Goal: Find specific page/section: Find specific page/section

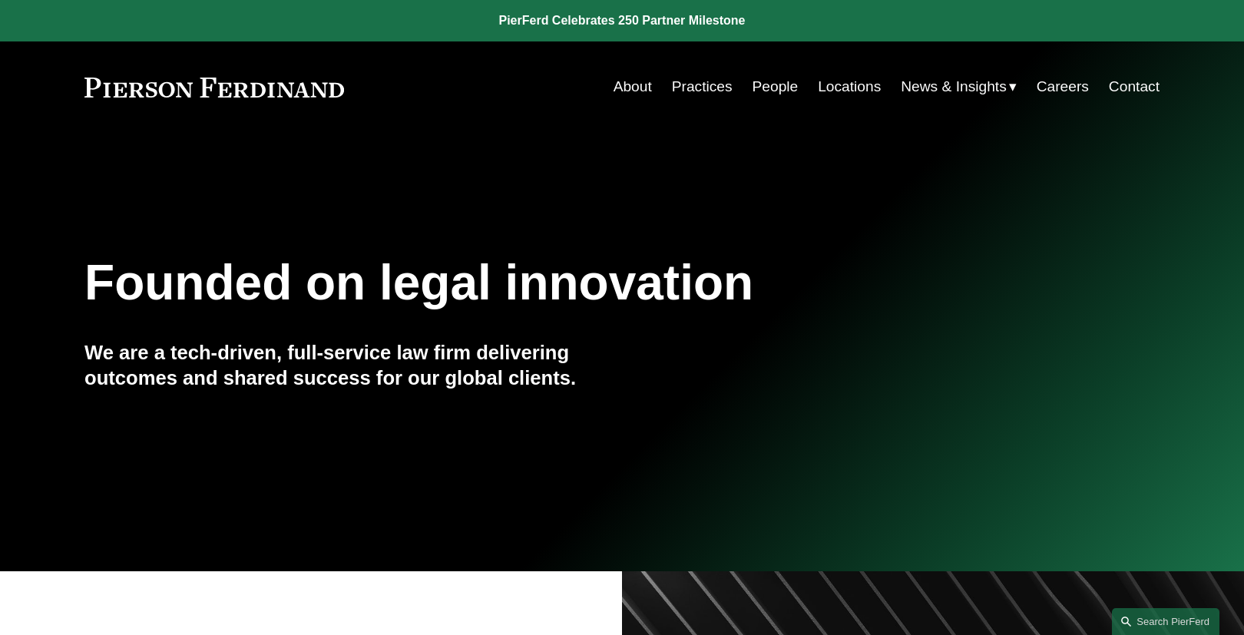
click at [770, 86] on link "People" at bounding box center [776, 86] width 46 height 29
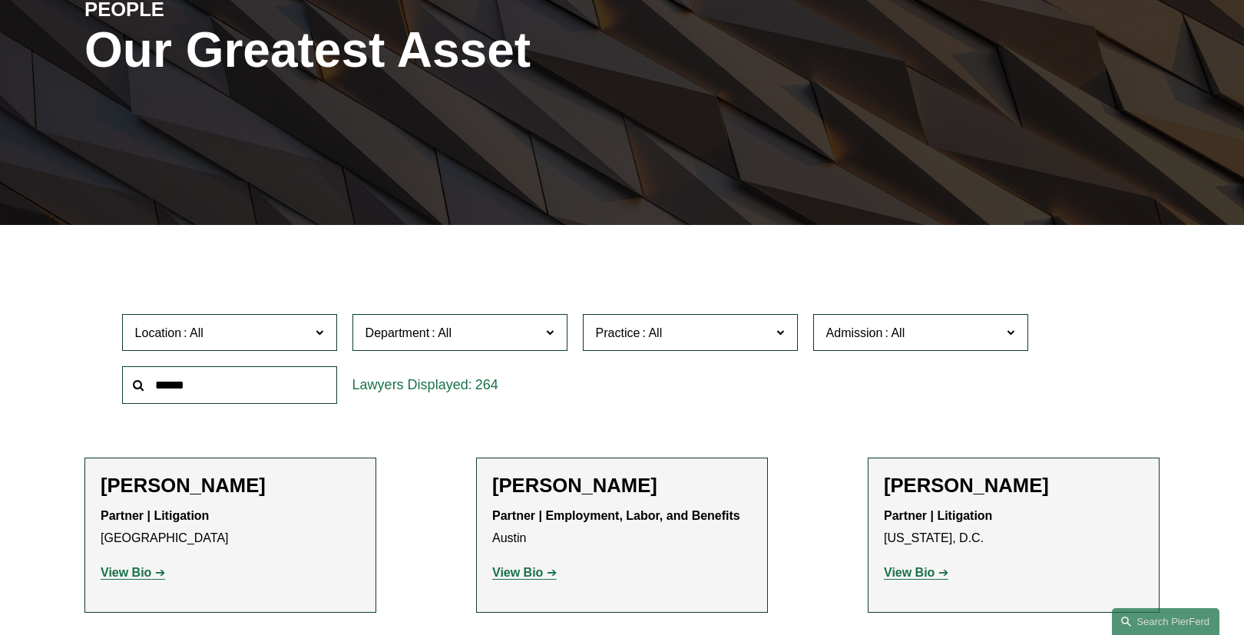
scroll to position [246, 0]
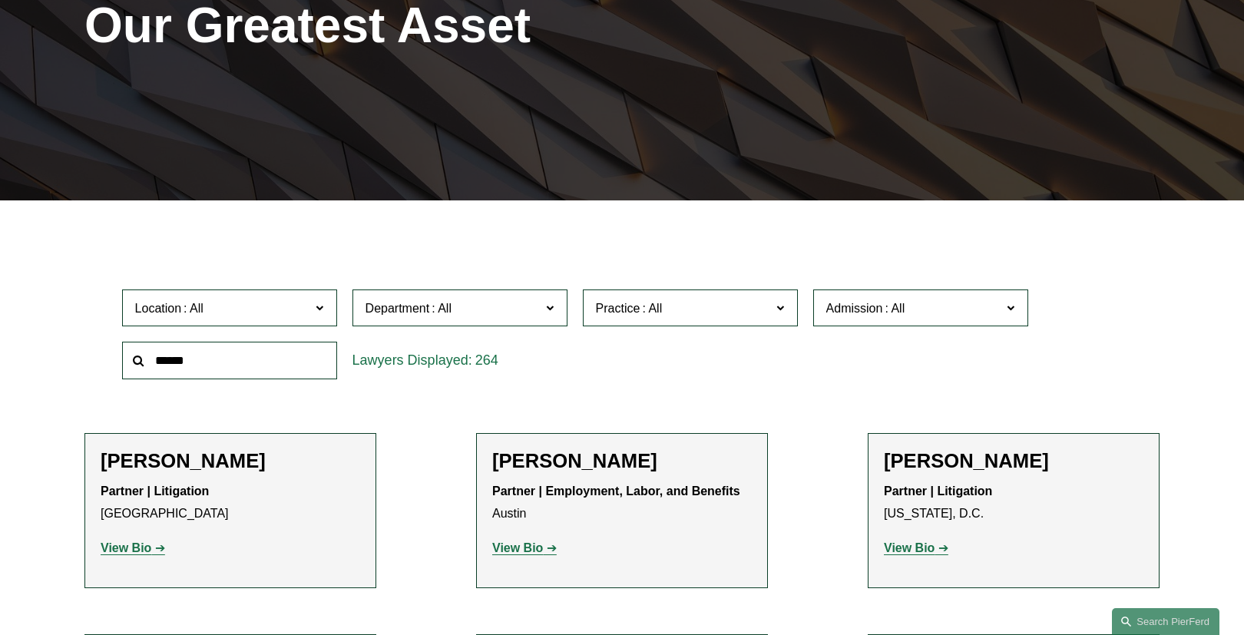
click at [299, 313] on span "Location" at bounding box center [223, 308] width 176 height 21
click at [0, 0] on link "London" at bounding box center [0, 0] width 0 height 0
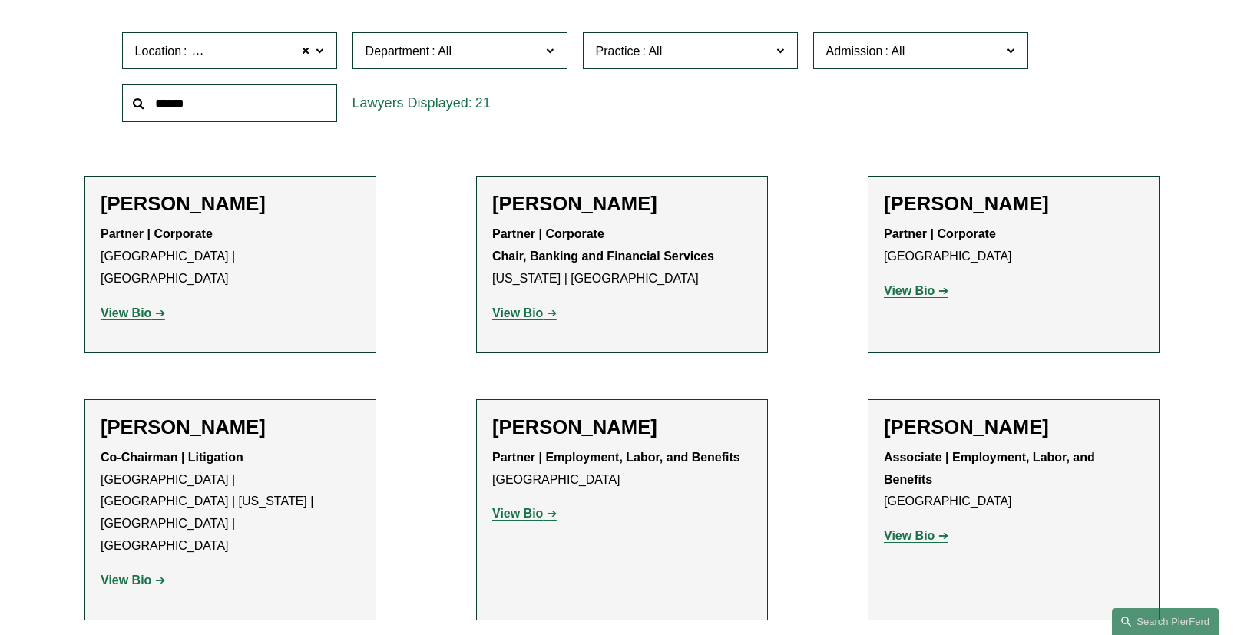
scroll to position [553, 0]
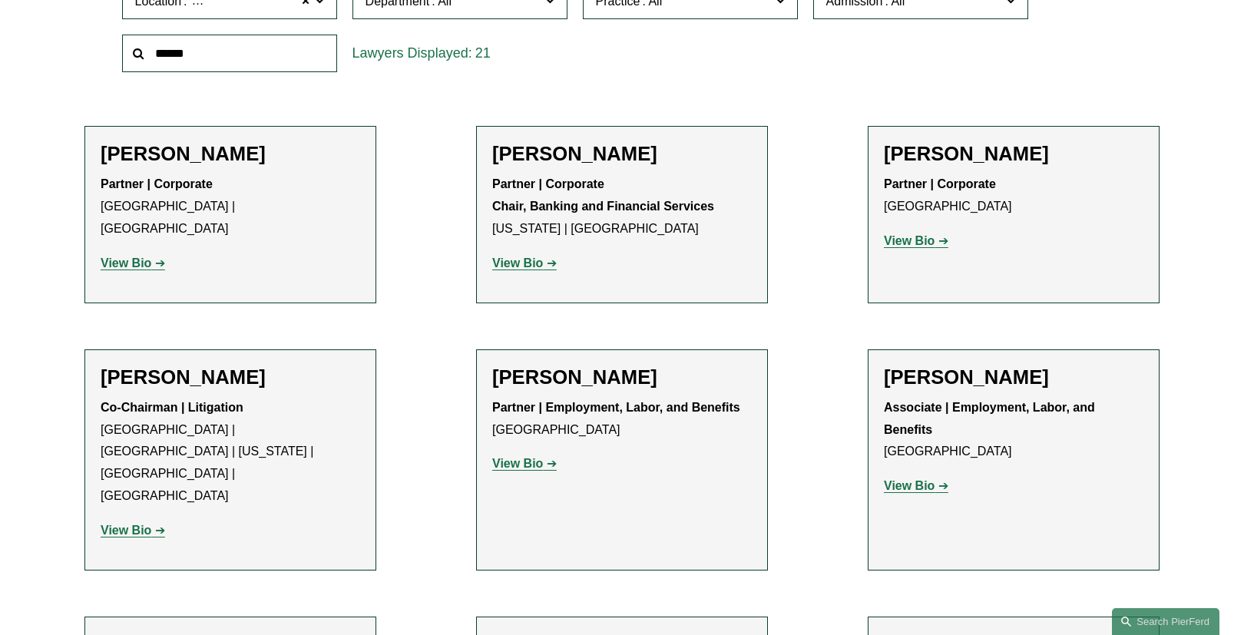
click at [130, 257] on strong "View Bio" at bounding box center [126, 263] width 51 height 13
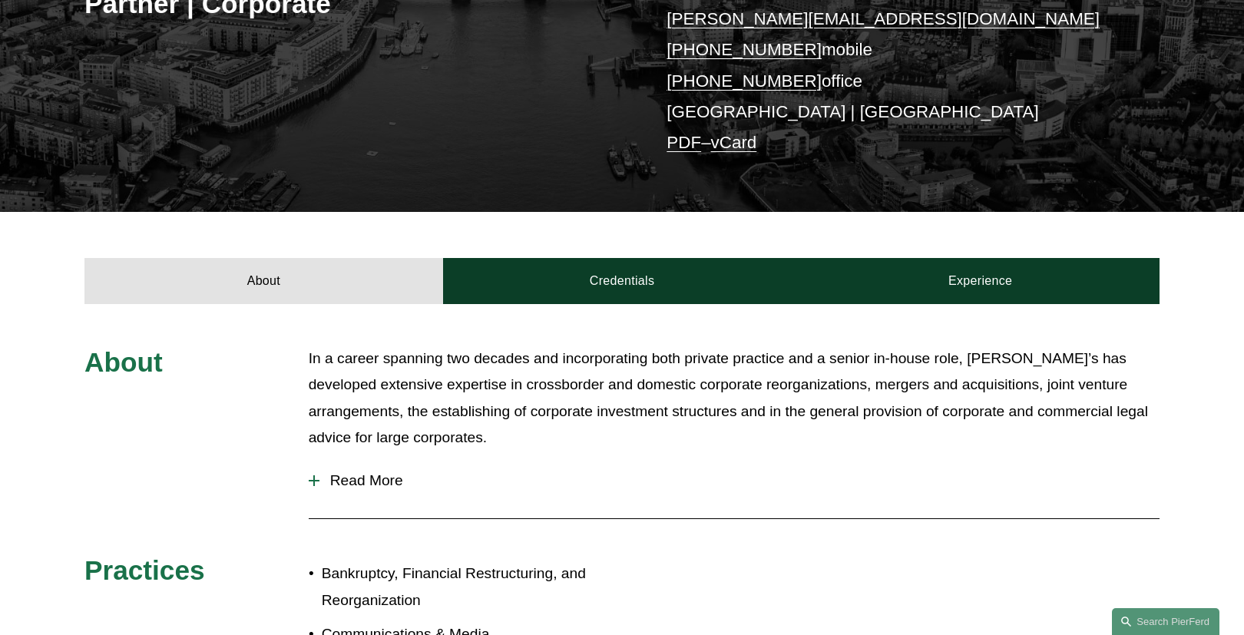
scroll to position [369, 0]
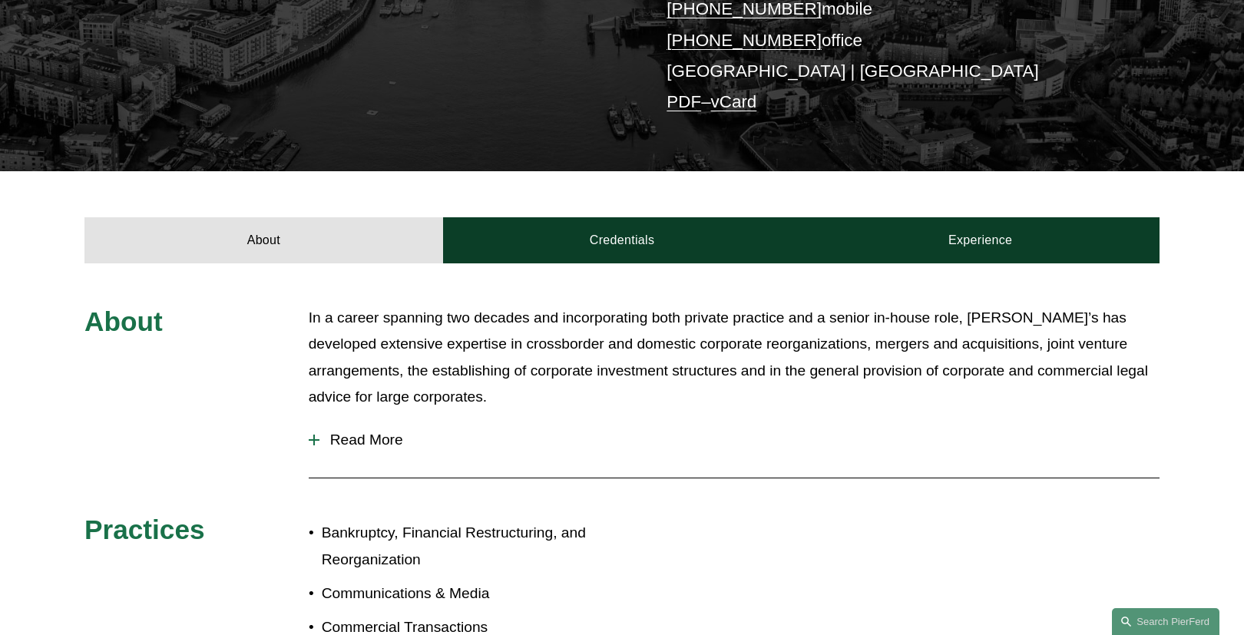
click at [346, 441] on span "Read More" at bounding box center [740, 440] width 840 height 17
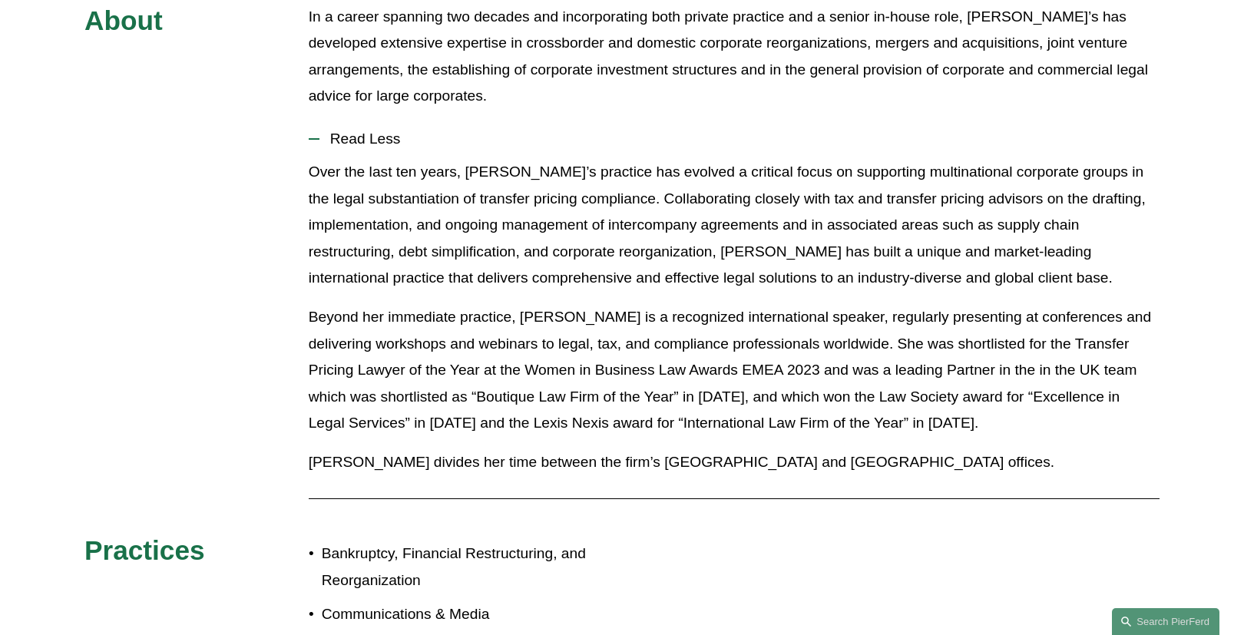
scroll to position [615, 0]
